Goal: Transaction & Acquisition: Purchase product/service

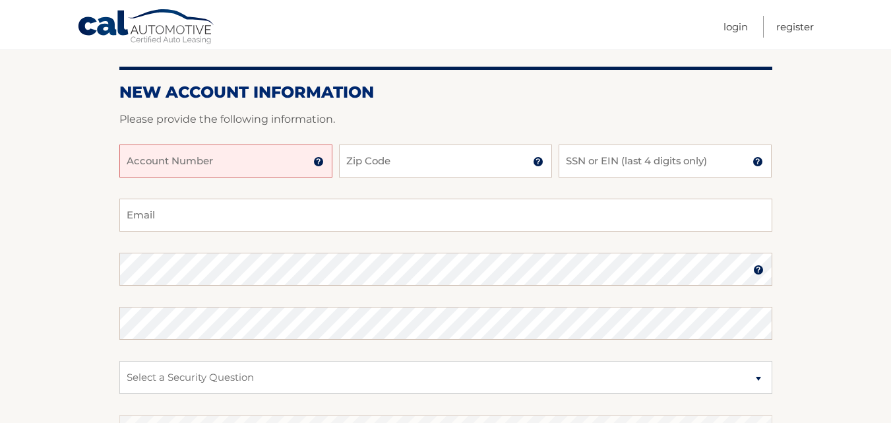
scroll to position [158, 0]
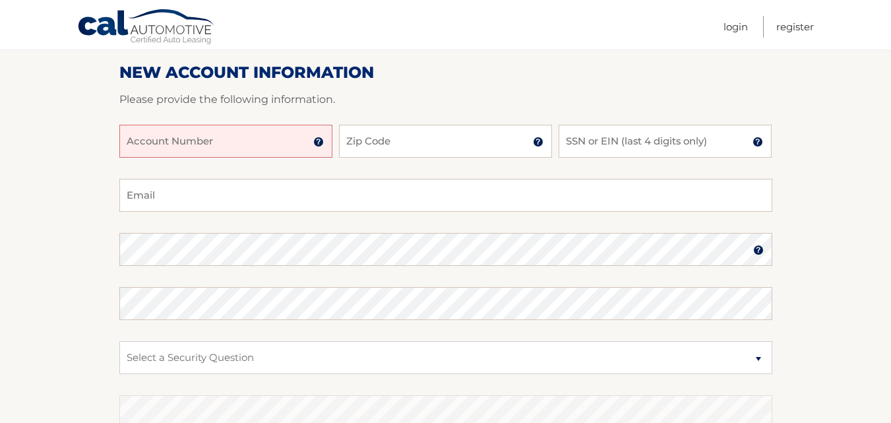
click at [176, 145] on input "Account Number" at bounding box center [225, 141] width 213 height 33
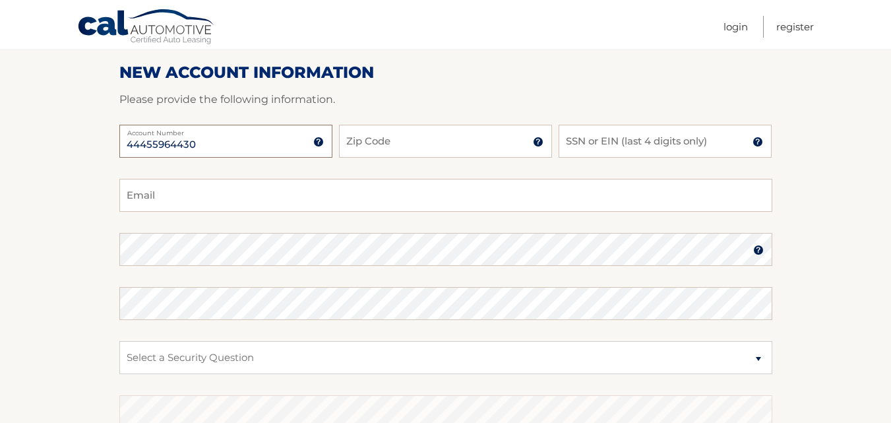
type input "44455964430"
click at [365, 144] on input "Zip Code" at bounding box center [445, 141] width 213 height 33
type input "32905"
click at [597, 144] on input "SSN or EIN (last 4 digits only)" at bounding box center [664, 141] width 213 height 33
type input "2555"
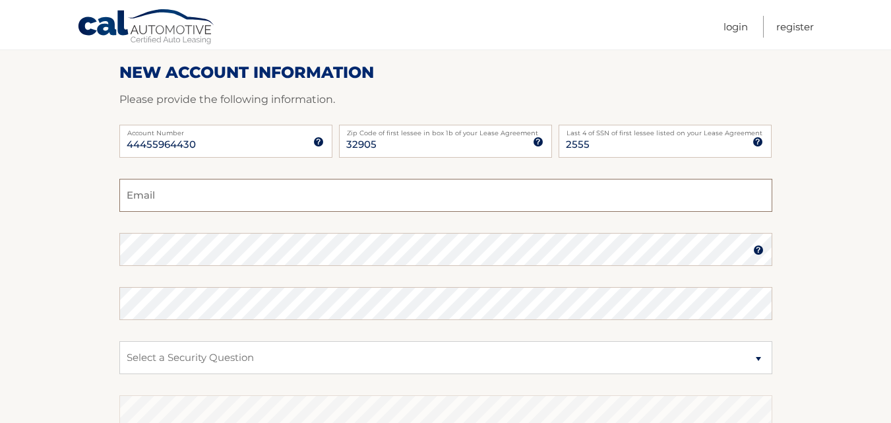
click at [285, 192] on input "Email" at bounding box center [445, 195] width 653 height 33
type input "nmatute20@gmail.com"
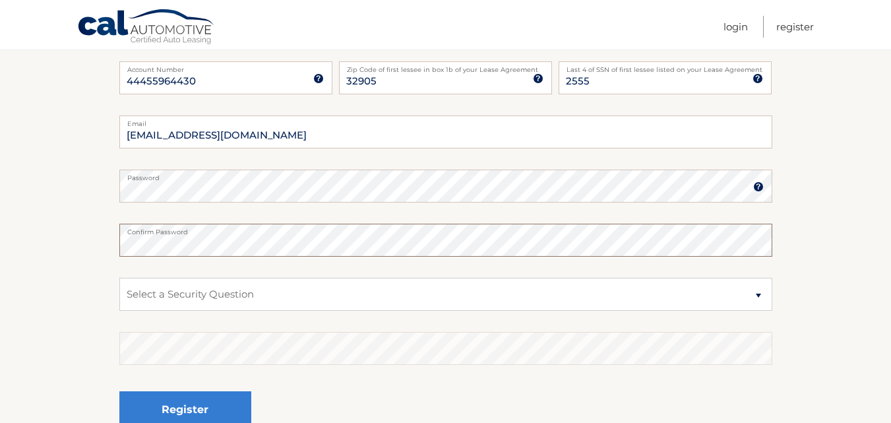
scroll to position [237, 0]
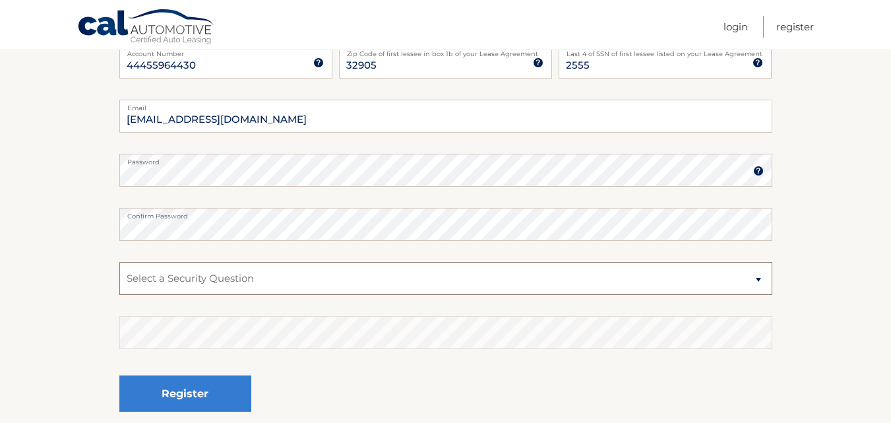
click at [734, 274] on select "Select a Security Question What was the name of your elementary school? What is…" at bounding box center [445, 278] width 653 height 33
click at [811, 235] on section "New Account Information Please provide the following information. 44455964430 A…" at bounding box center [445, 181] width 891 height 515
click at [260, 272] on select "Select a Security Question What was the name of your elementary school? What is…" at bounding box center [445, 278] width 653 height 33
select select "2"
click at [119, 262] on select "Select a Security Question What was the name of your elementary school? What is…" at bounding box center [445, 278] width 653 height 33
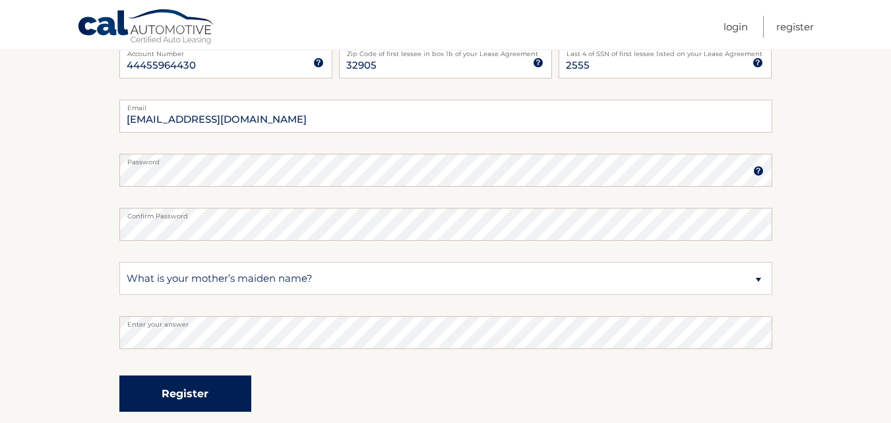
click at [198, 394] on button "Register" at bounding box center [185, 393] width 132 height 36
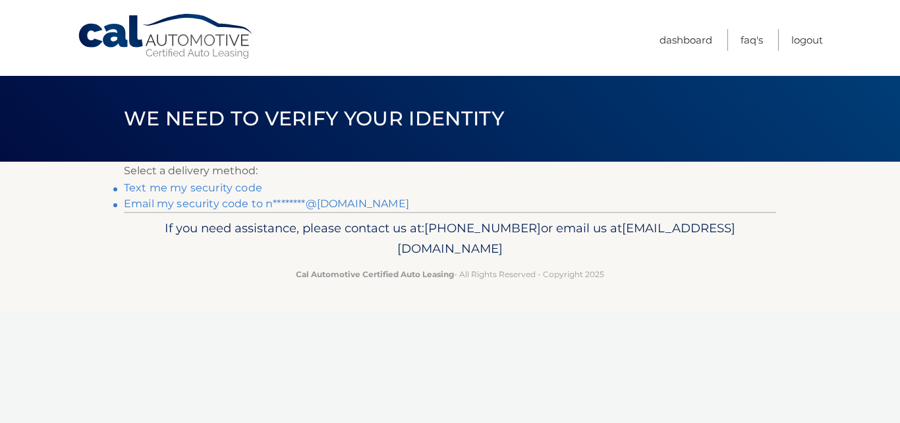
click at [200, 206] on link "Email my security code to n********@gmail.com" at bounding box center [266, 203] width 285 height 13
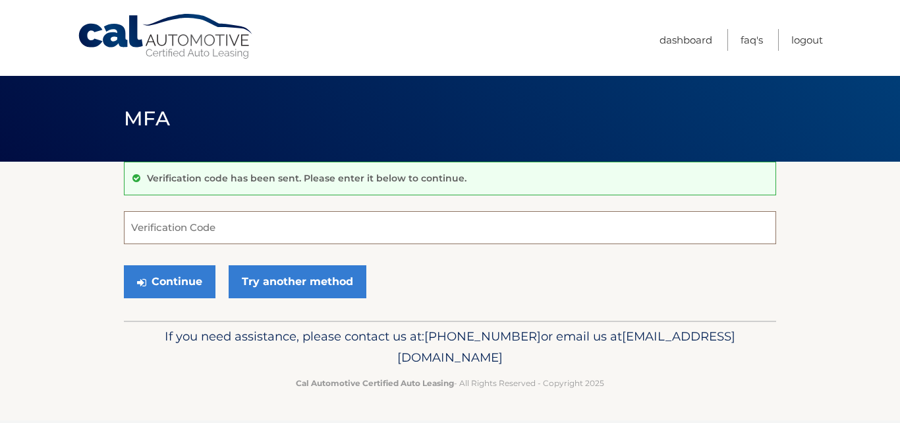
click at [225, 228] on input "Verification Code" at bounding box center [450, 227] width 653 height 33
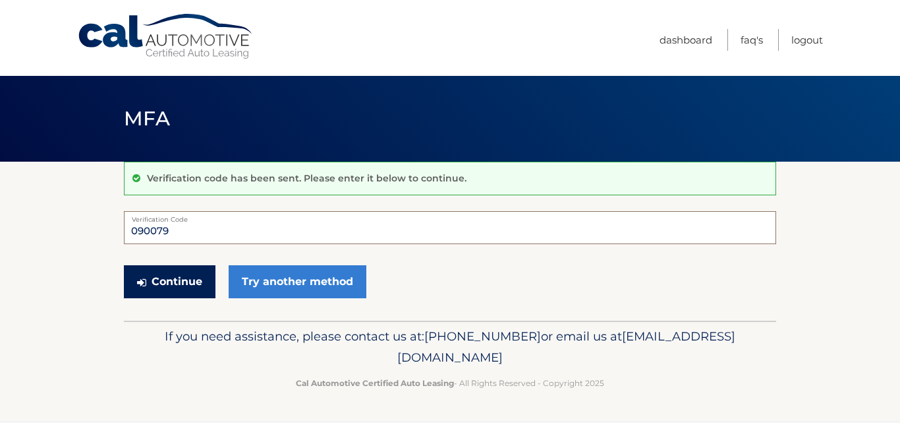
type input "090079"
click at [181, 277] on button "Continue" at bounding box center [170, 281] width 92 height 33
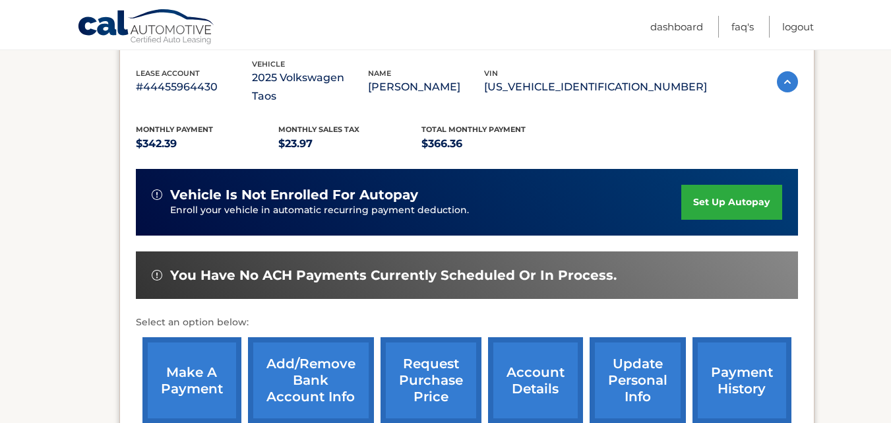
scroll to position [245, 0]
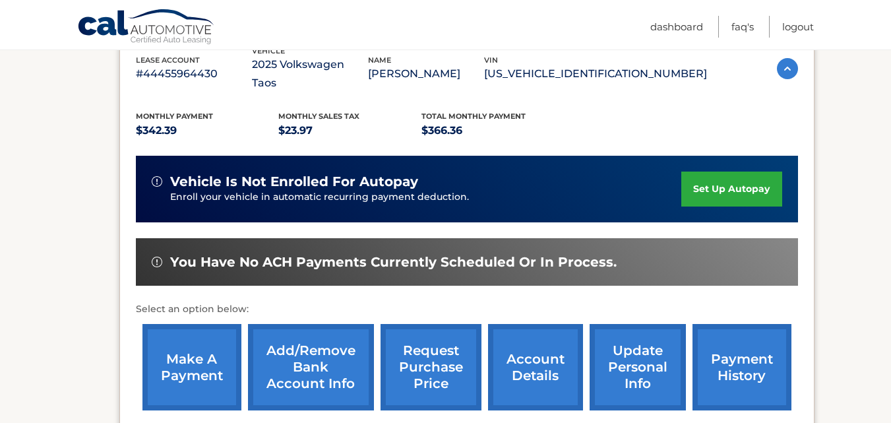
click at [190, 330] on link "make a payment" at bounding box center [191, 367] width 99 height 86
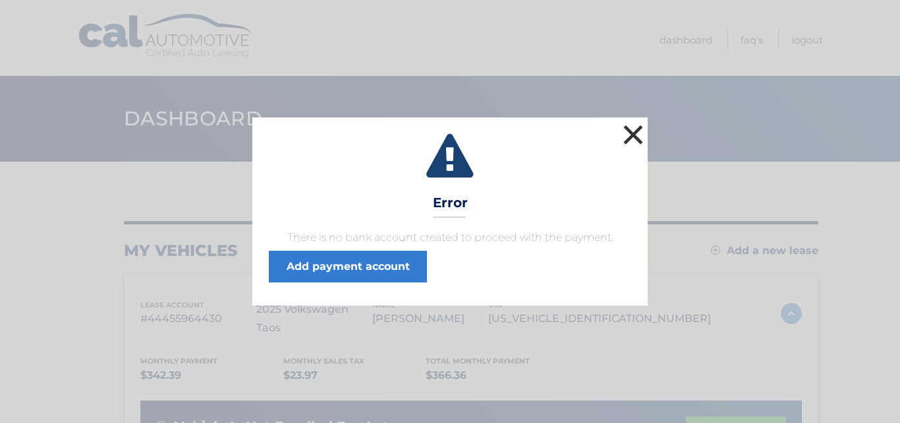
click at [634, 134] on button "×" at bounding box center [633, 134] width 26 height 26
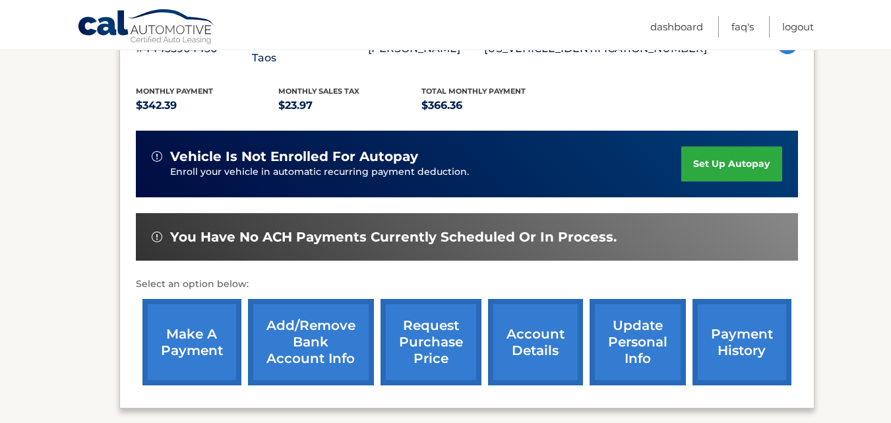
scroll to position [290, 0]
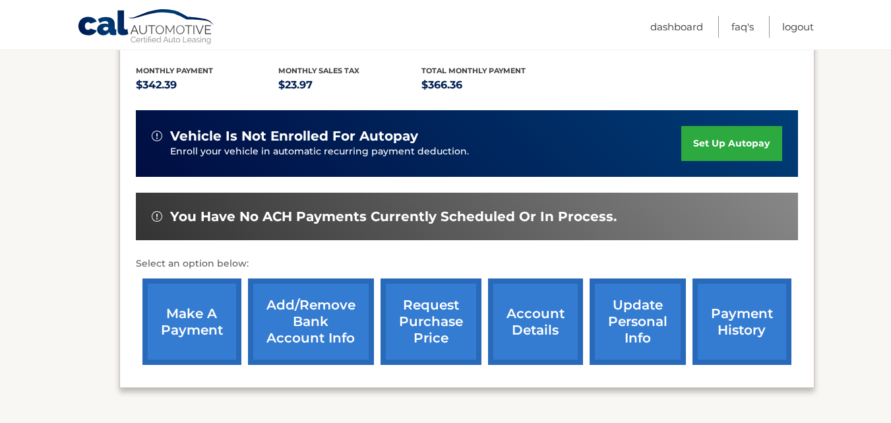
click at [292, 302] on link "Add/Remove bank account info" at bounding box center [311, 321] width 126 height 86
click at [312, 287] on link "Add/Remove bank account info" at bounding box center [311, 321] width 126 height 86
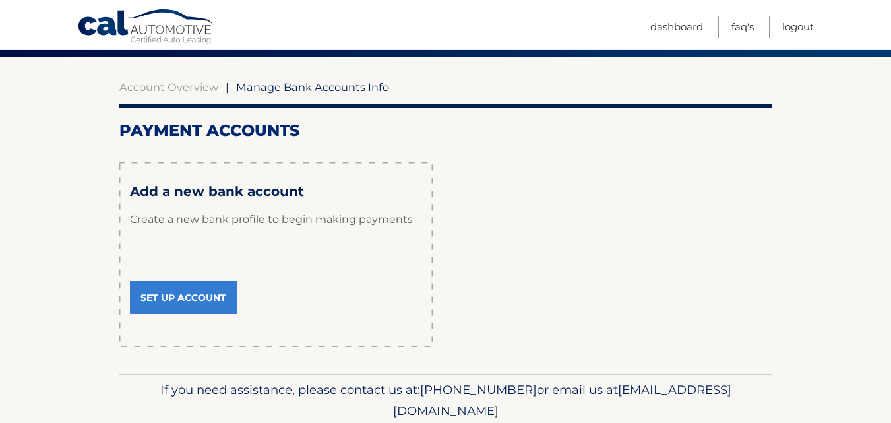
scroll to position [105, 0]
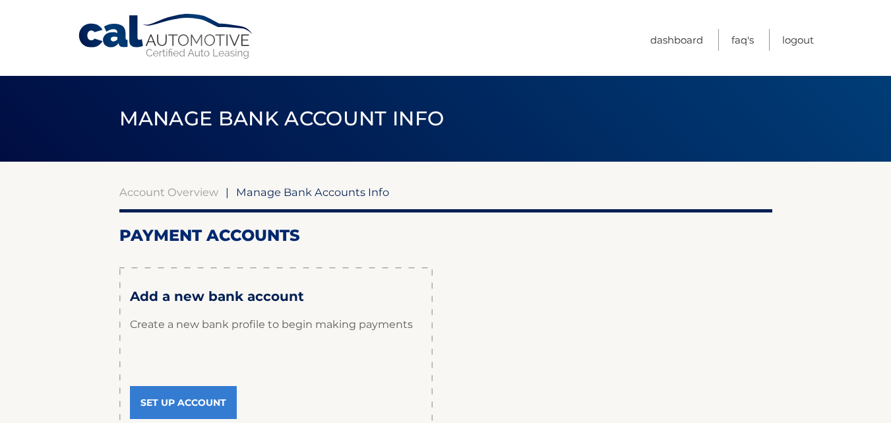
click at [198, 392] on link "Set Up Account" at bounding box center [183, 402] width 107 height 33
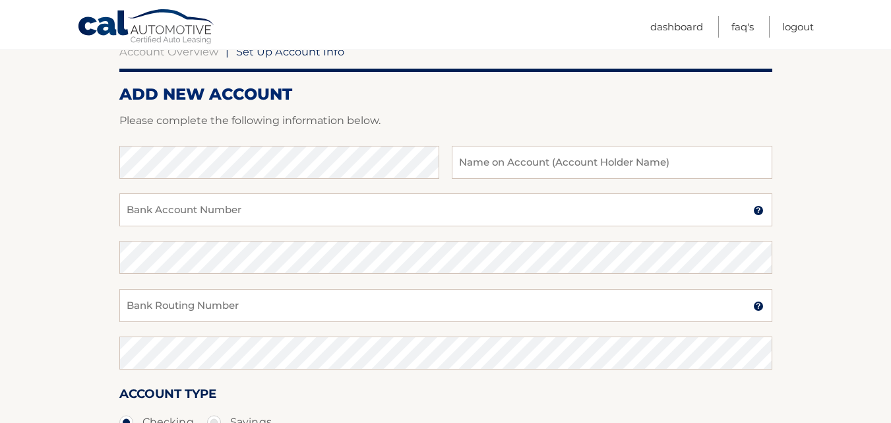
scroll to position [158, 0]
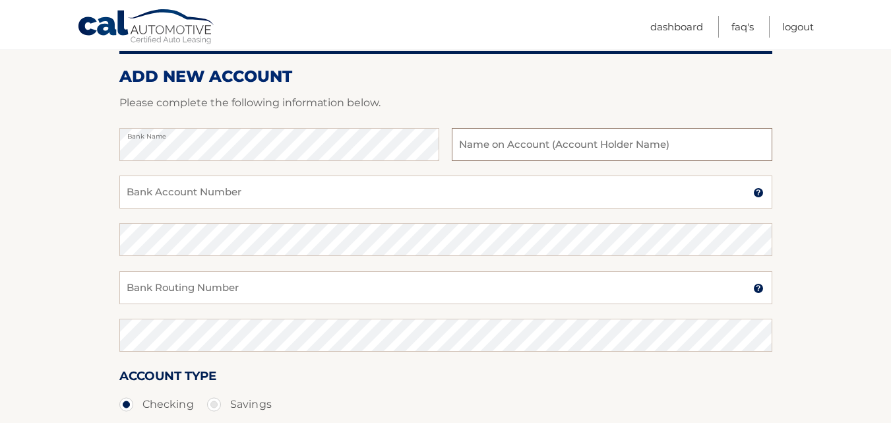
click at [496, 144] on input "text" at bounding box center [612, 144] width 320 height 33
type input "[PERSON_NAME]"
click at [259, 189] on input "Bank Account Number" at bounding box center [445, 191] width 653 height 33
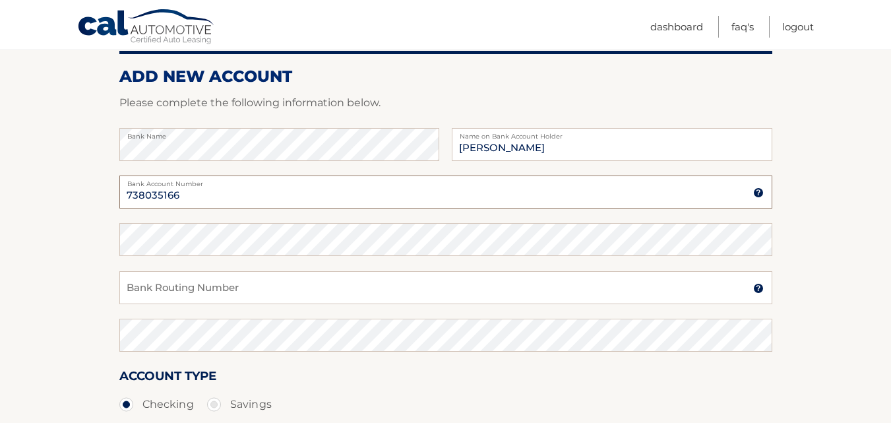
type input "738035166"
click at [168, 290] on input "Bank Routing Number" at bounding box center [445, 287] width 653 height 33
type input "267084131"
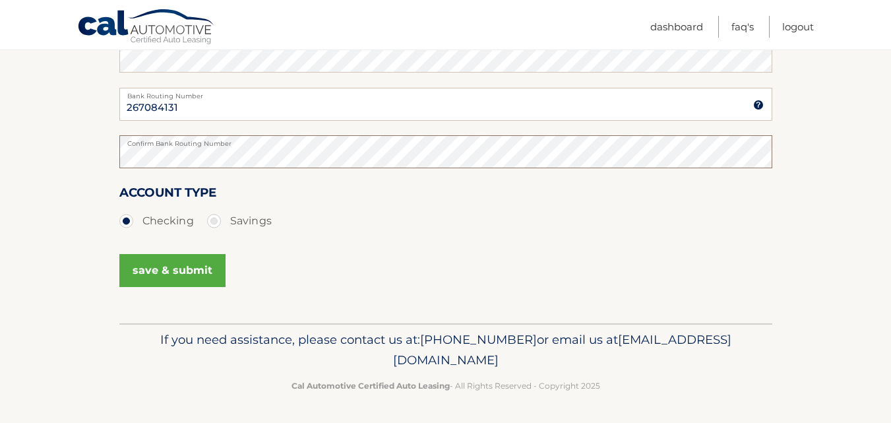
scroll to position [342, 0]
click at [169, 268] on button "save & submit" at bounding box center [172, 269] width 106 height 33
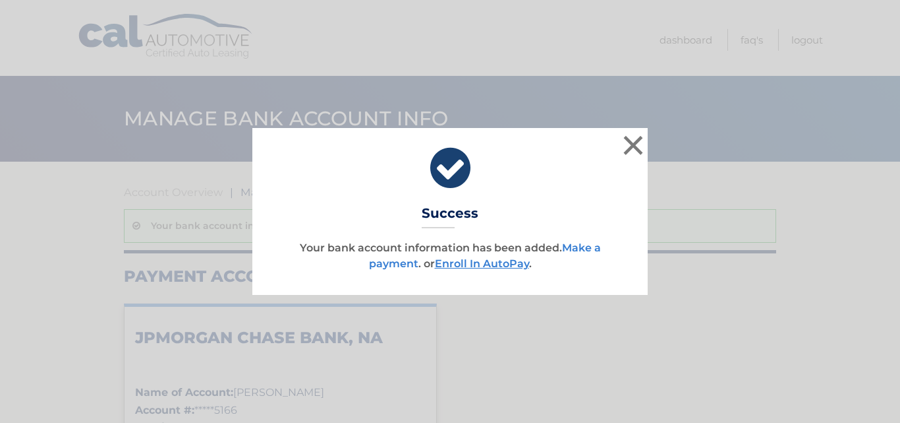
click at [591, 247] on link "Make a payment" at bounding box center [485, 255] width 232 height 28
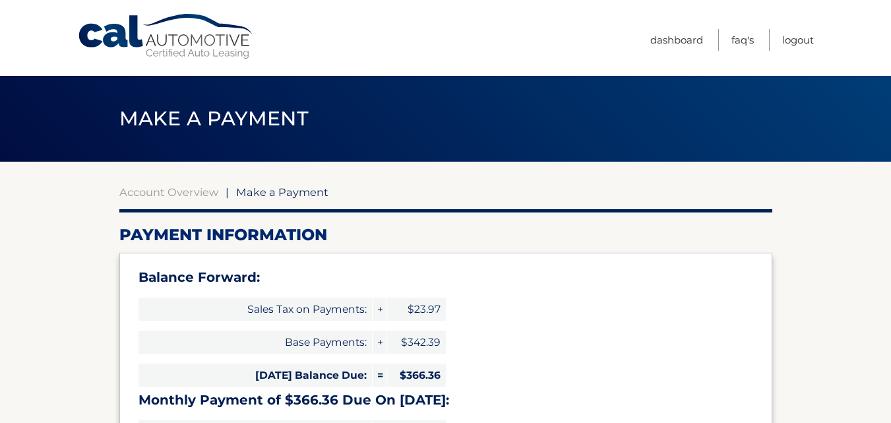
select select "MzcxMzliYjUtYjliZC00NmY5LTk1OWUtMDUwN2I5MDU2MTk4"
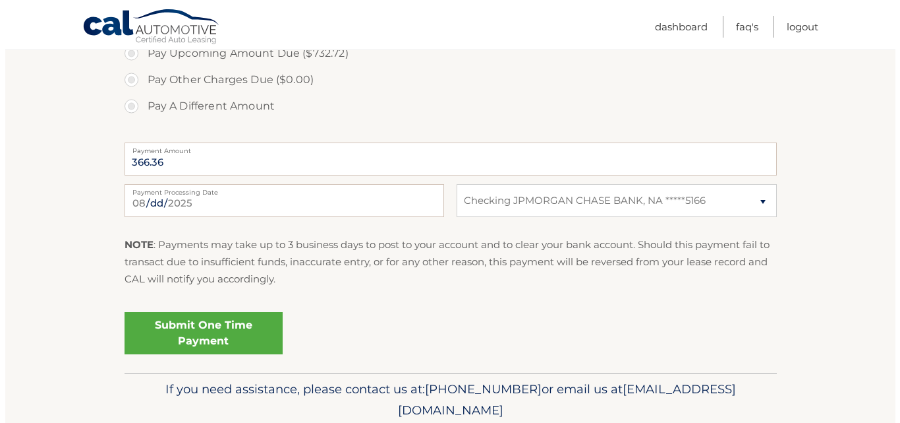
scroll to position [580, 0]
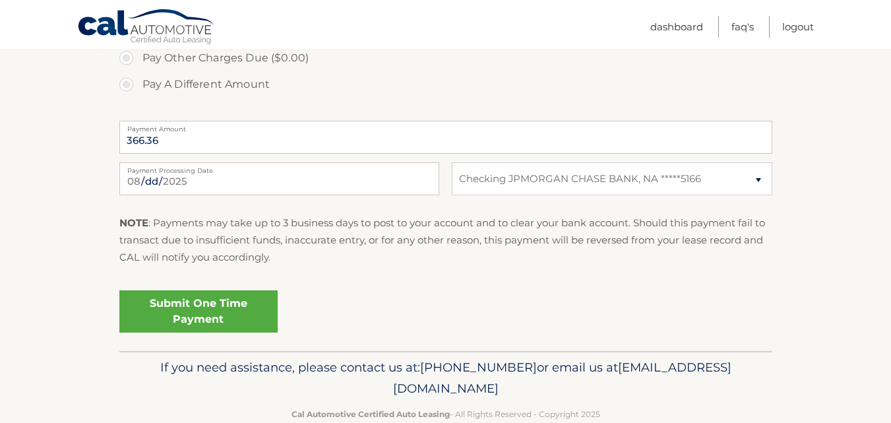
click at [183, 301] on link "Submit One Time Payment" at bounding box center [198, 311] width 158 height 42
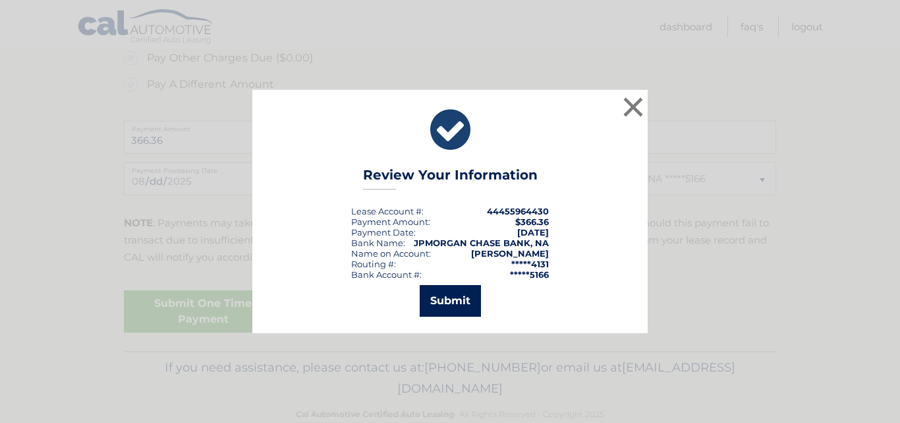
click at [464, 299] on button "Submit" at bounding box center [450, 301] width 61 height 32
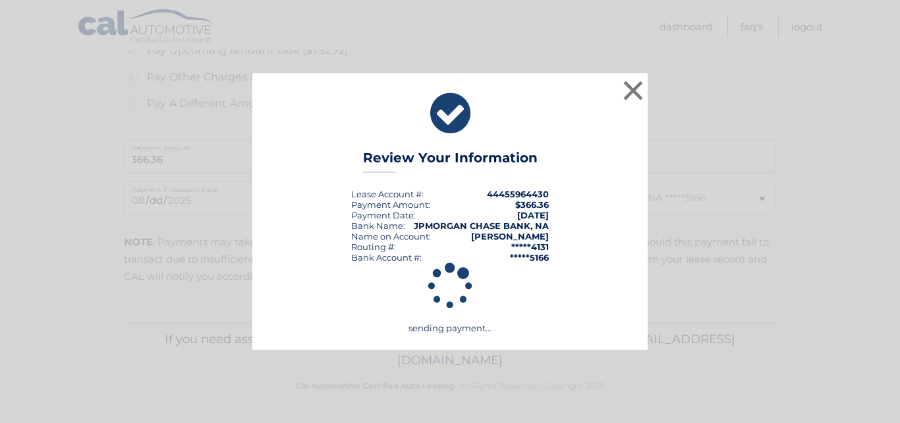
scroll to position [561, 0]
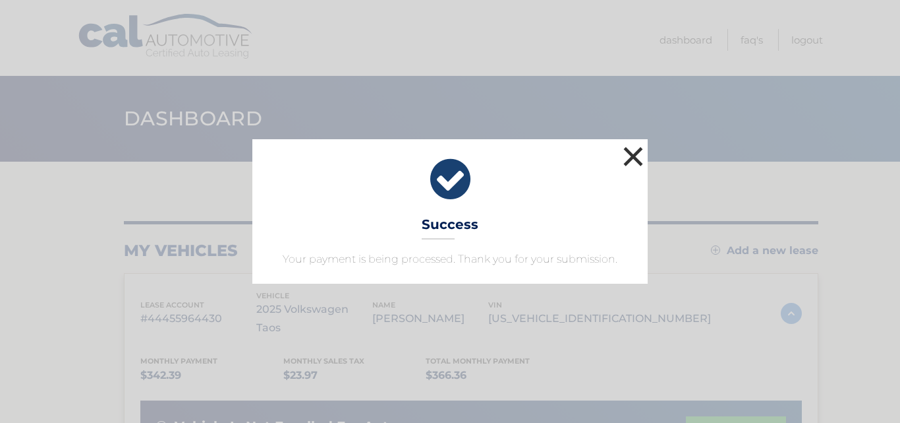
click at [626, 162] on button "×" at bounding box center [633, 156] width 26 height 26
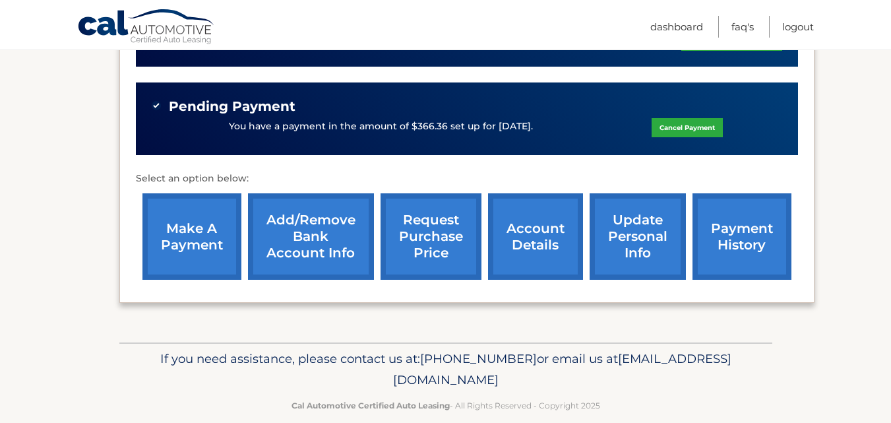
scroll to position [401, 0]
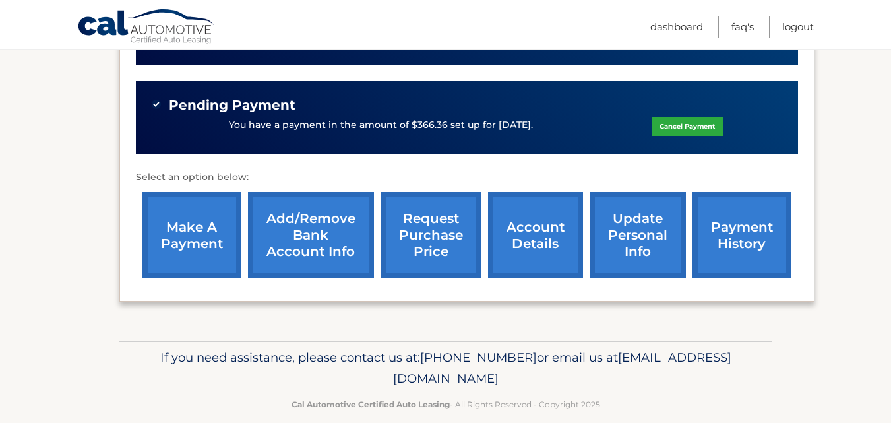
click at [757, 226] on link "payment history" at bounding box center [741, 235] width 99 height 86
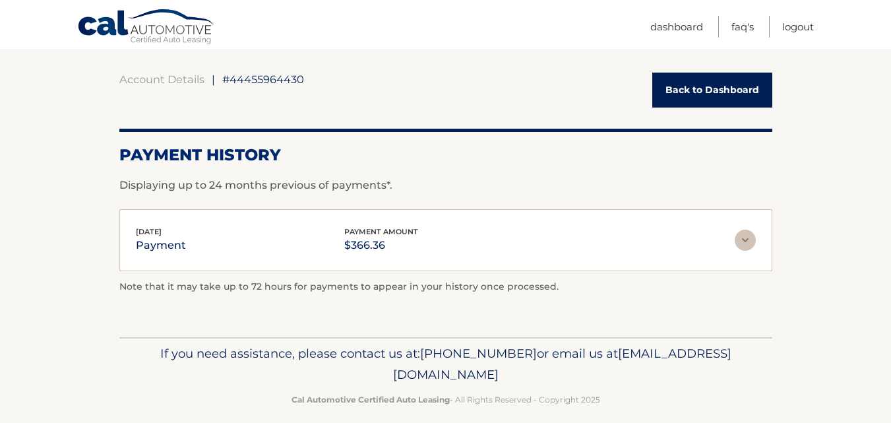
scroll to position [127, 0]
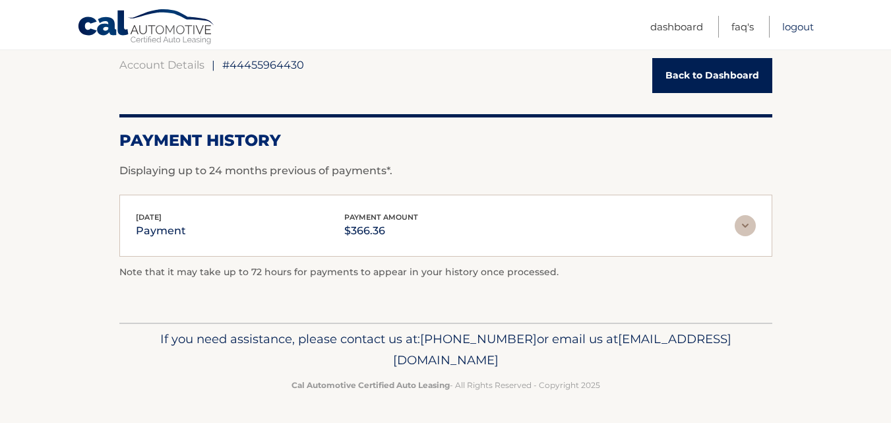
click at [804, 26] on link "Logout" at bounding box center [798, 27] width 32 height 22
